Goal: Navigation & Orientation: Find specific page/section

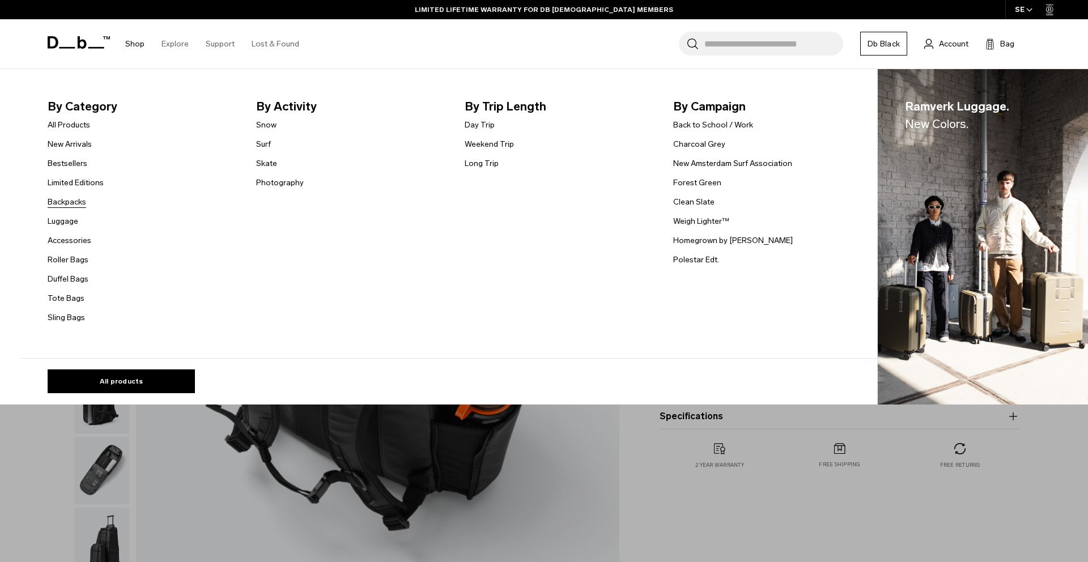
click at [69, 201] on link "Backpacks" at bounding box center [67, 202] width 39 height 12
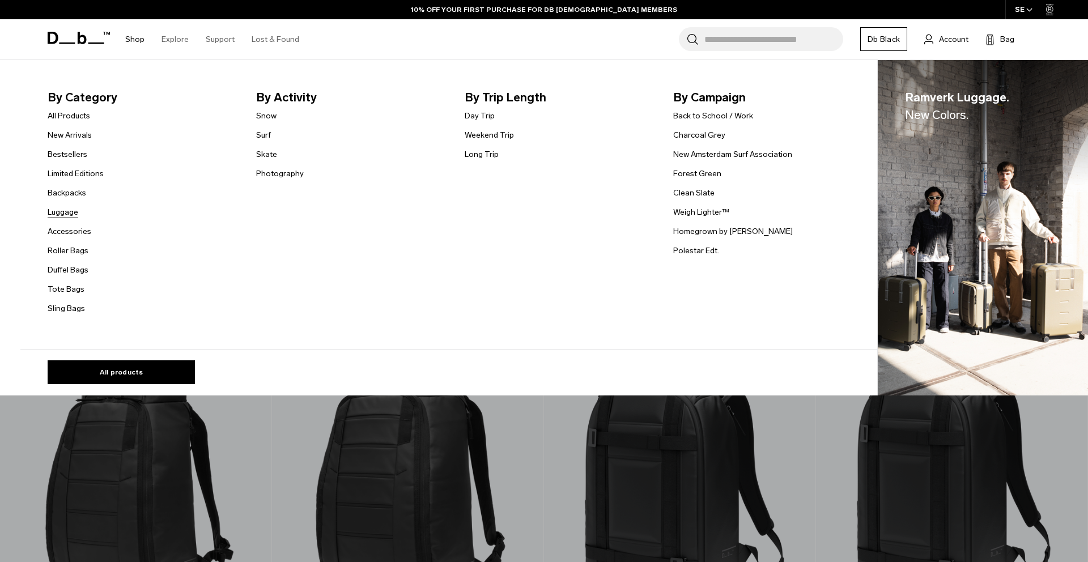
click at [70, 213] on link "Luggage" at bounding box center [63, 212] width 31 height 12
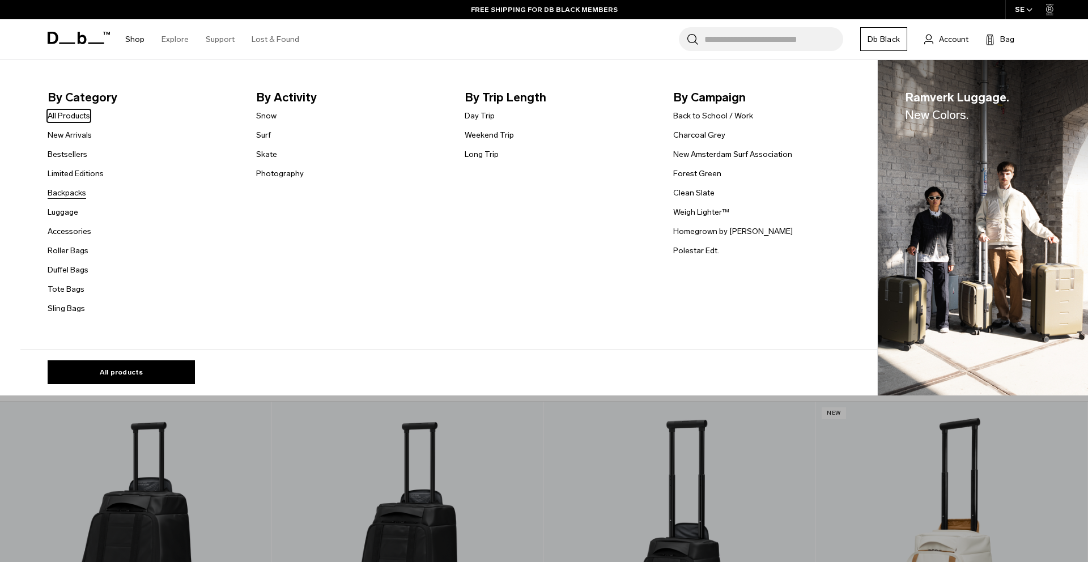
click at [67, 192] on link "Backpacks" at bounding box center [67, 193] width 39 height 12
